Goal: Download file/media

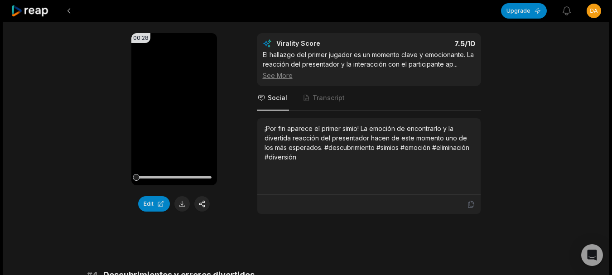
scroll to position [649, 0]
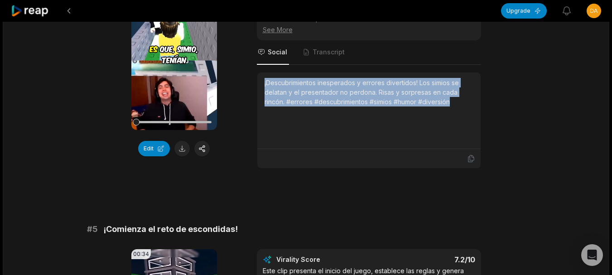
drag, startPoint x: 263, startPoint y: 73, endPoint x: 454, endPoint y: 99, distance: 193.3
click at [454, 99] on div "¡Descubrimientos inesperados y errores divertidos! Los simios se delatan y el p…" at bounding box center [368, 110] width 223 height 77
copy div "¡Descubrimientos inesperados y errores divertidos! Los simios se delatan y el p…"
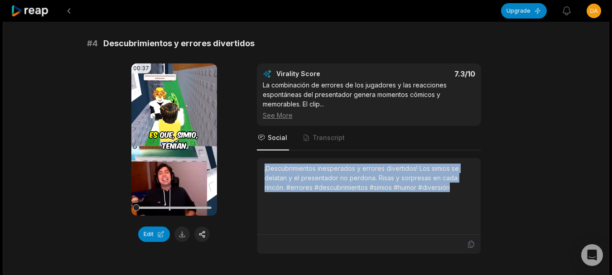
scroll to position [861, 0]
